Goal: Task Accomplishment & Management: Manage account settings

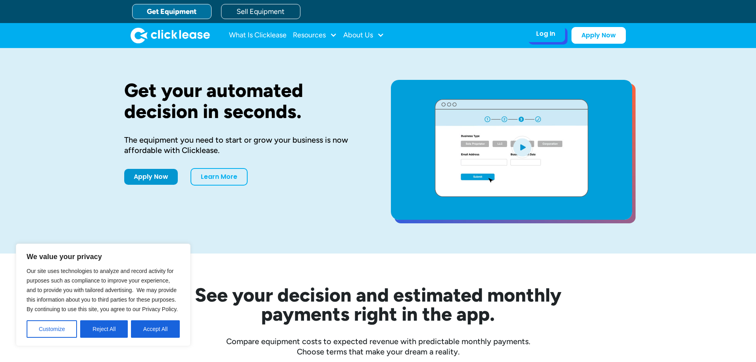
click at [542, 32] on div "Log In" at bounding box center [545, 34] width 19 height 8
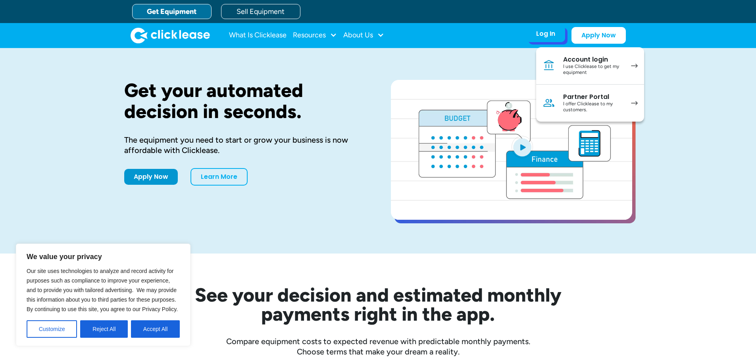
click at [588, 61] on div "Account login" at bounding box center [593, 60] width 60 height 8
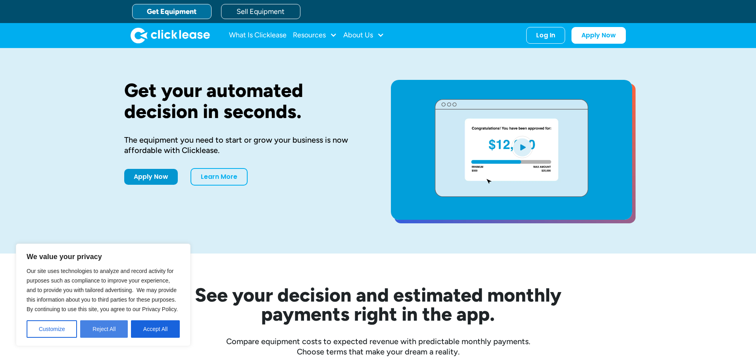
click at [113, 324] on button "Reject All" at bounding box center [104, 328] width 48 height 17
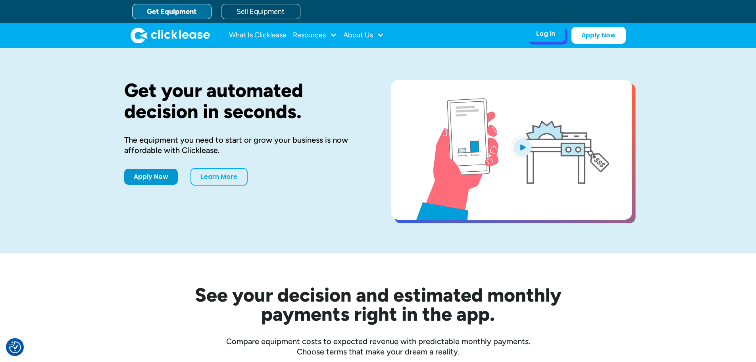
click at [536, 33] on div "Log In Account login I use Clicklease to get my equipment Partner Portal I offe…" at bounding box center [545, 33] width 39 height 17
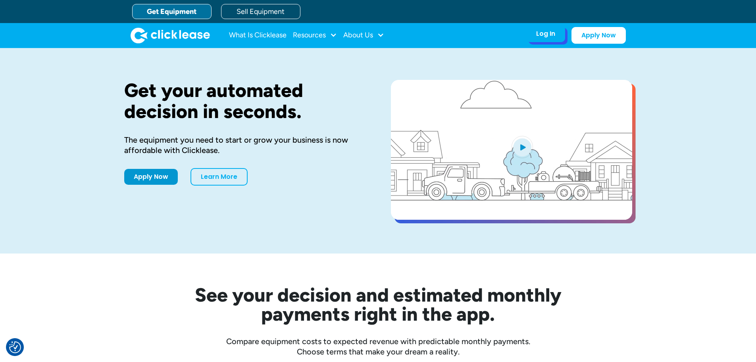
click at [544, 35] on div "Log In" at bounding box center [545, 34] width 19 height 8
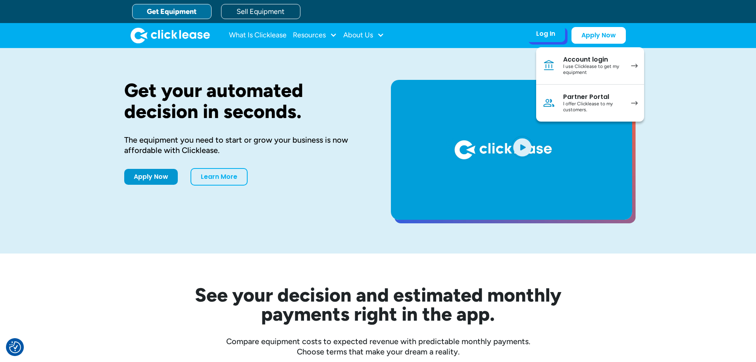
click at [573, 64] on div "I use Clicklease to get my equipment" at bounding box center [593, 70] width 60 height 12
